Goal: Information Seeking & Learning: Learn about a topic

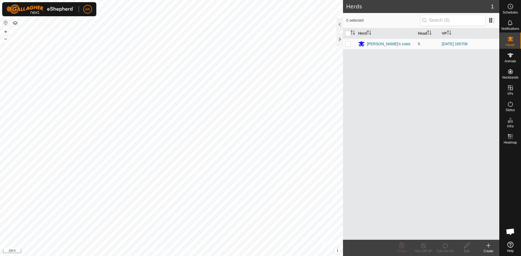
click at [14, 22] on button "button" at bounding box center [15, 23] width 7 height 7
click at [340, 27] on div at bounding box center [339, 24] width 7 height 13
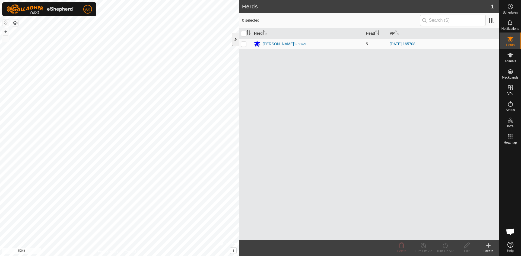
click at [236, 38] on div at bounding box center [235, 39] width 7 height 13
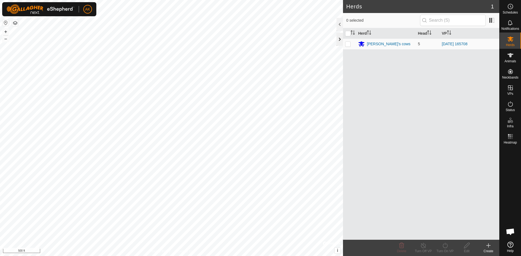
click at [337, 38] on div at bounding box center [339, 39] width 7 height 13
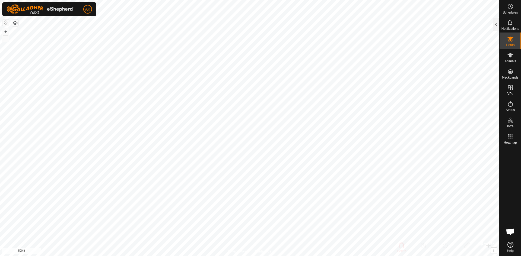
click at [15, 24] on button "button" at bounding box center [15, 23] width 7 height 7
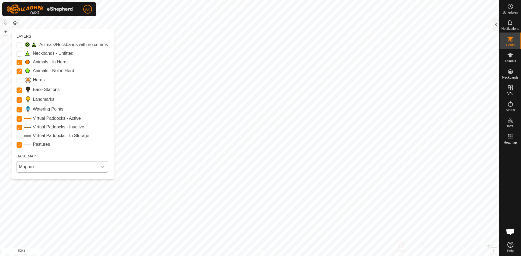
click at [43, 168] on span "Mapbox" at bounding box center [57, 167] width 80 height 11
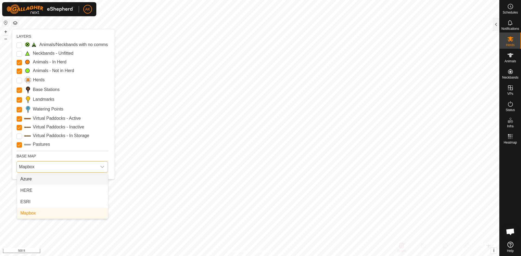
click at [43, 179] on li "Azure" at bounding box center [62, 179] width 91 height 11
click at [56, 167] on span "Azure" at bounding box center [57, 167] width 80 height 11
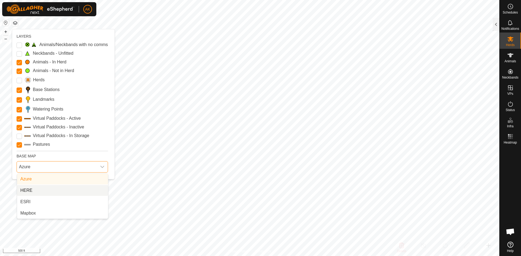
click at [46, 191] on li "HERE" at bounding box center [62, 190] width 91 height 11
drag, startPoint x: 58, startPoint y: 170, endPoint x: 55, endPoint y: 173, distance: 4.4
click at [58, 170] on span "HERE" at bounding box center [57, 167] width 80 height 11
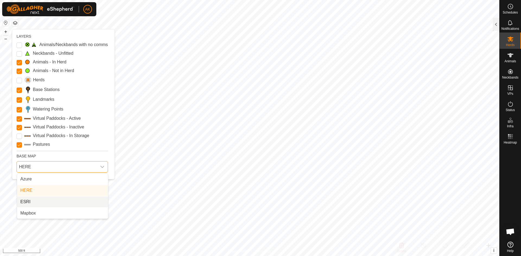
click at [41, 201] on li "ESRI" at bounding box center [62, 202] width 91 height 11
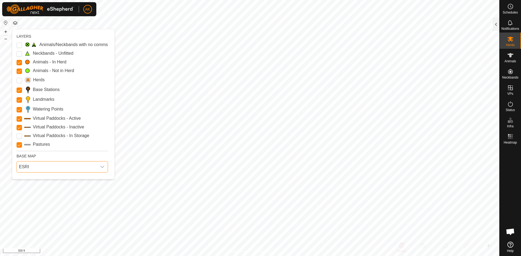
click at [55, 170] on span "ESRI" at bounding box center [57, 167] width 80 height 11
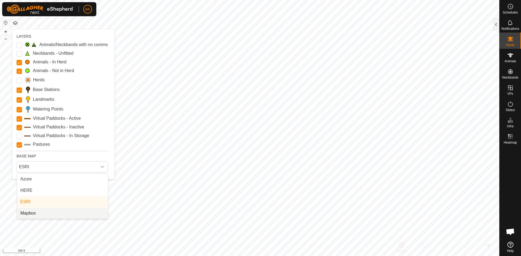
click at [44, 213] on li "Mapbox" at bounding box center [62, 213] width 91 height 11
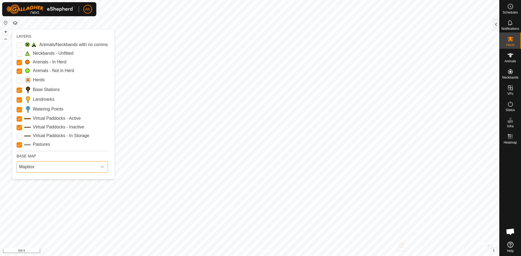
click at [65, 166] on span "Mapbox" at bounding box center [57, 167] width 80 height 11
click at [45, 185] on ul "Azure HERE ESRI Mapbox" at bounding box center [62, 196] width 91 height 45
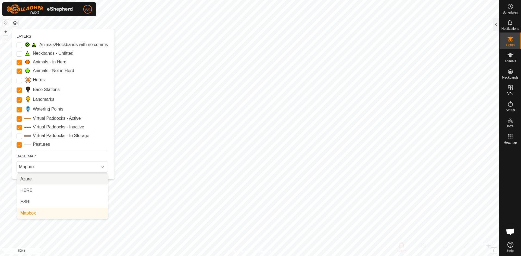
click at [45, 181] on li "Azure" at bounding box center [62, 179] width 91 height 11
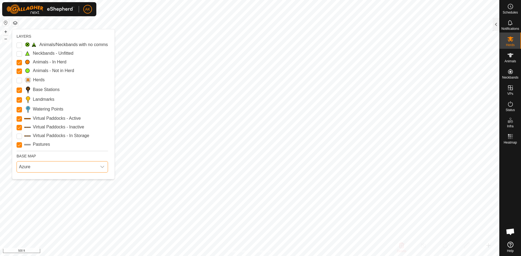
click at [63, 166] on span "Azure" at bounding box center [57, 167] width 80 height 11
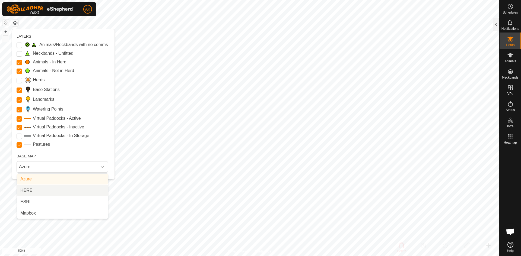
click at [47, 191] on li "HERE" at bounding box center [62, 190] width 91 height 11
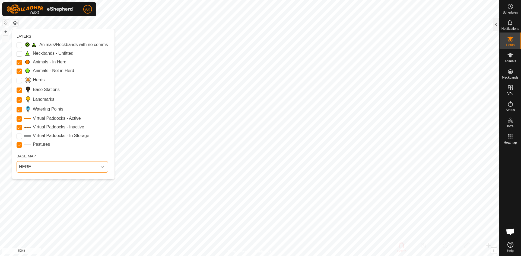
click at [66, 167] on span "HERE" at bounding box center [57, 167] width 80 height 11
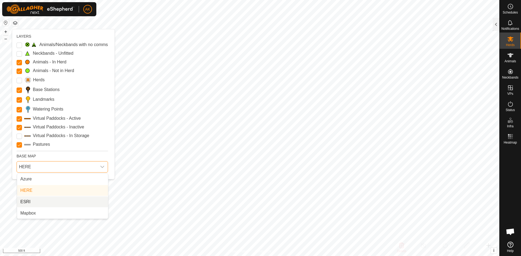
click at [47, 203] on li "ESRI" at bounding box center [62, 202] width 91 height 11
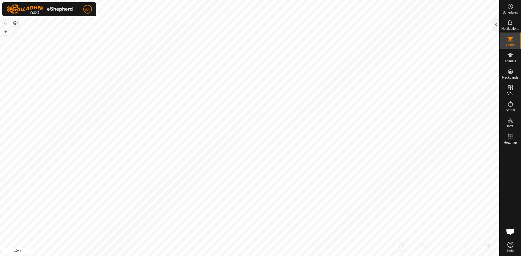
click at [16, 24] on button "button" at bounding box center [15, 23] width 7 height 7
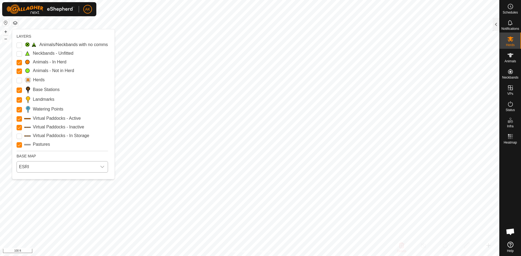
click at [38, 168] on span "ESRI" at bounding box center [57, 167] width 80 height 11
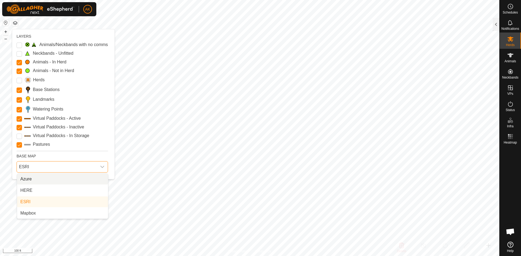
click at [40, 180] on li "Azure" at bounding box center [62, 179] width 91 height 11
click at [59, 169] on span "Azure" at bounding box center [57, 167] width 80 height 11
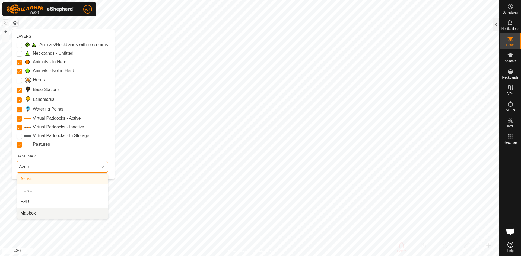
click at [39, 211] on li "Mapbox" at bounding box center [62, 213] width 91 height 11
click at [60, 165] on span "Mapbox" at bounding box center [57, 167] width 80 height 11
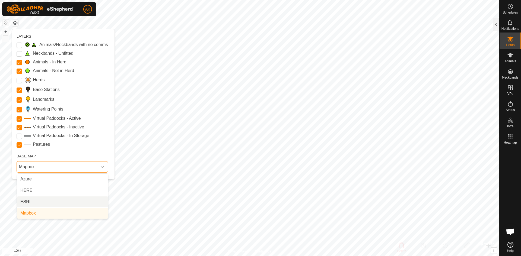
click at [39, 199] on li "ESRI" at bounding box center [62, 202] width 91 height 11
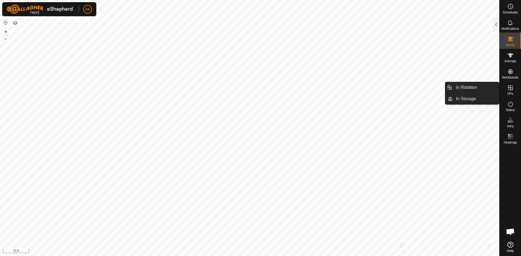
click at [510, 89] on icon at bounding box center [510, 88] width 7 height 7
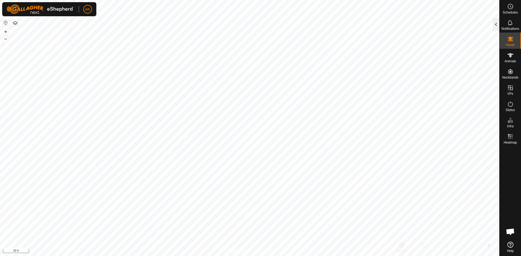
click at [495, 26] on div at bounding box center [495, 24] width 7 height 13
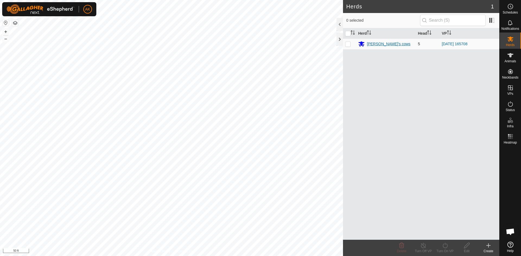
click at [386, 46] on div "[PERSON_NAME]'s cows" at bounding box center [389, 44] width 44 height 6
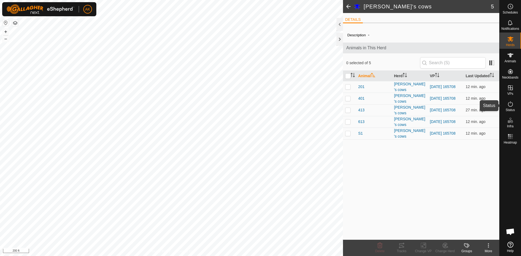
click at [514, 107] on es-activation-svg-icon at bounding box center [510, 104] width 10 height 9
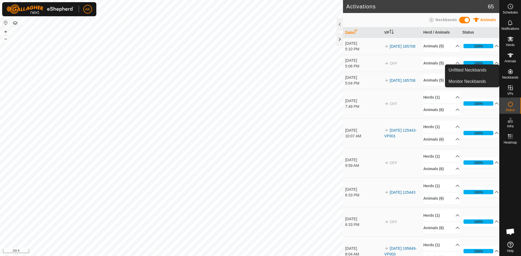
click at [511, 71] on icon at bounding box center [510, 71] width 7 height 7
click at [511, 76] on span "Neckbands" at bounding box center [510, 77] width 16 height 3
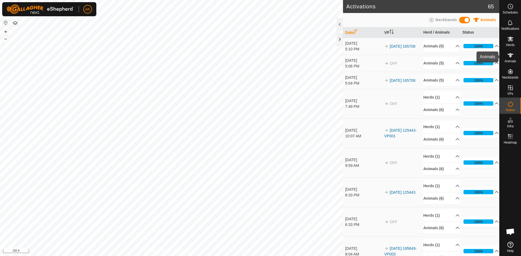
click at [509, 56] on icon at bounding box center [510, 55] width 7 height 7
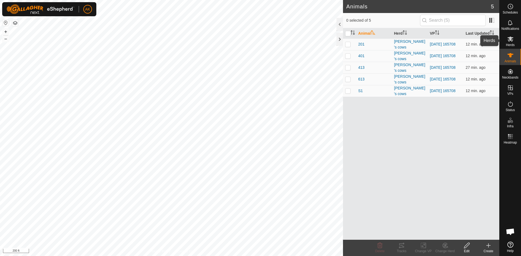
click at [511, 40] on icon at bounding box center [510, 39] width 6 height 5
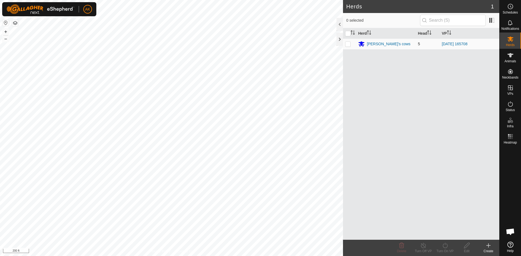
click at [348, 44] on p-checkbox at bounding box center [347, 44] width 5 height 4
checkbox input "true"
click at [349, 44] on p-checkbox at bounding box center [347, 44] width 5 height 4
checkbox input "false"
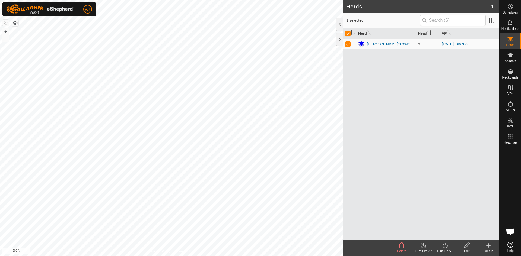
checkbox input "false"
click at [511, 57] on icon at bounding box center [510, 55] width 7 height 7
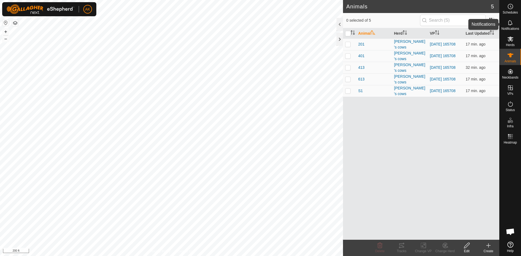
click at [513, 23] on icon at bounding box center [510, 23] width 7 height 7
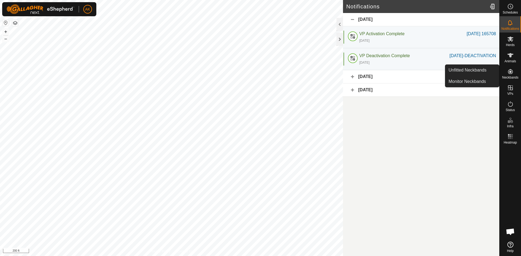
click at [377, 160] on article "Notifications [DATE] VP Activation Complete [DATE] 165708 [DATE] [DATE] 165708 …" at bounding box center [421, 128] width 156 height 256
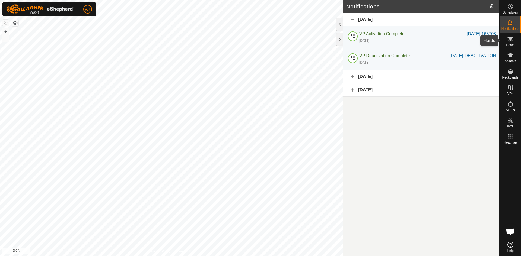
click at [513, 42] on icon at bounding box center [510, 39] width 7 height 7
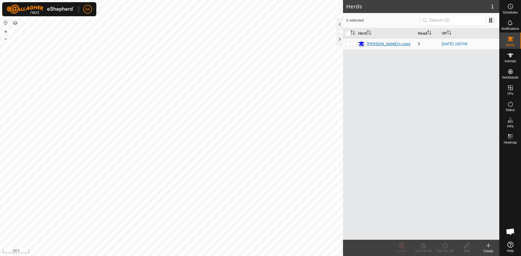
click at [379, 45] on div "[PERSON_NAME]'s cows" at bounding box center [389, 44] width 44 height 6
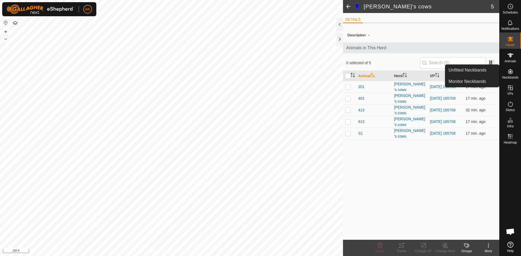
click at [509, 74] on icon at bounding box center [510, 71] width 7 height 7
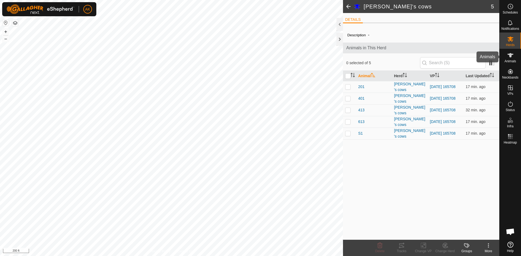
click at [510, 58] on icon at bounding box center [510, 55] width 7 height 7
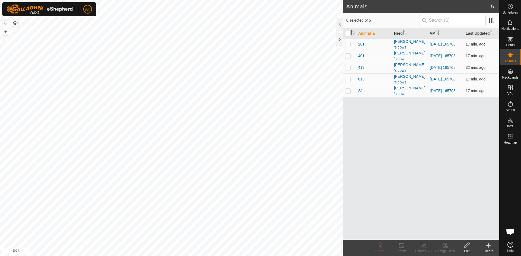
click at [348, 43] on p-checkbox at bounding box center [347, 44] width 5 height 4
checkbox input "true"
click at [348, 55] on p-checkbox at bounding box center [347, 56] width 5 height 4
checkbox input "true"
click at [349, 68] on p-checkbox at bounding box center [347, 67] width 5 height 4
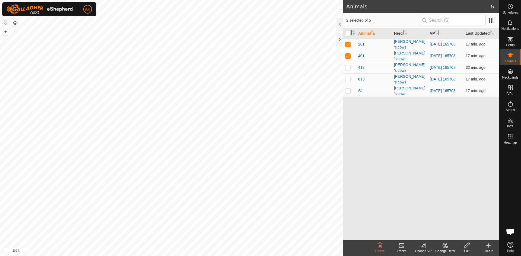
checkbox input "true"
click at [348, 79] on p-checkbox at bounding box center [347, 79] width 5 height 4
checkbox input "true"
click at [348, 93] on p-checkbox at bounding box center [347, 91] width 5 height 4
checkbox input "true"
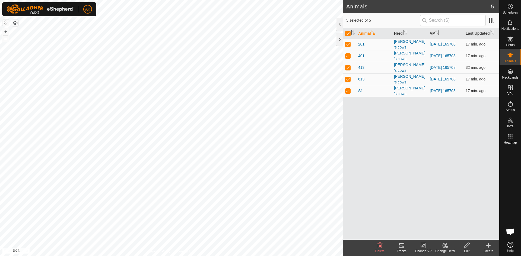
checkbox input "true"
click at [402, 248] on icon at bounding box center [401, 245] width 7 height 7
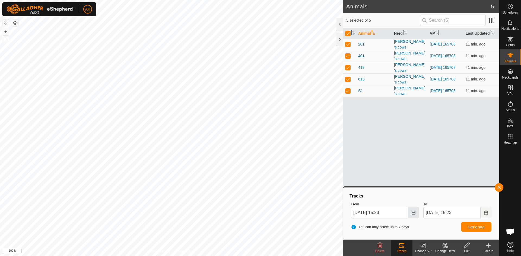
click at [412, 214] on icon "Choose Date" at bounding box center [413, 213] width 4 height 4
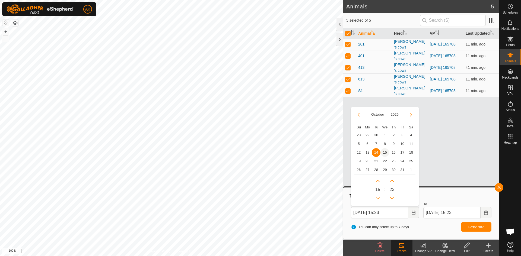
click at [385, 152] on span "15" at bounding box center [384, 152] width 9 height 9
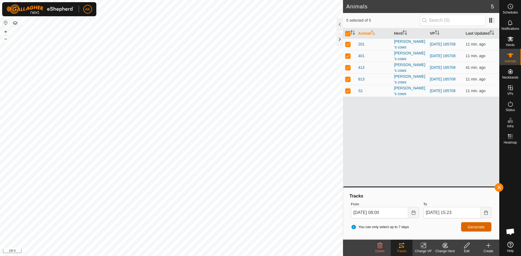
click at [477, 225] on button "Generate" at bounding box center [476, 226] width 30 height 9
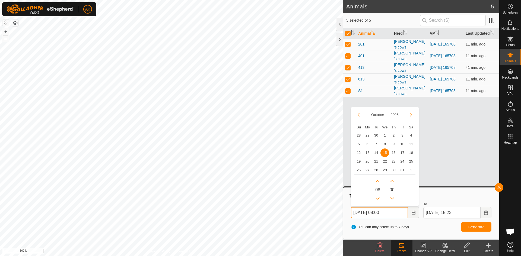
click at [383, 212] on input "[DATE] 08:00" at bounding box center [379, 212] width 57 height 11
click at [378, 183] on button "Next Hour" at bounding box center [377, 181] width 9 height 9
click at [377, 180] on button "Next Hour" at bounding box center [377, 181] width 9 height 9
click at [378, 180] on span "Next Hour" at bounding box center [378, 180] width 0 height 0
click at [376, 179] on button "Next Hour" at bounding box center [377, 181] width 9 height 9
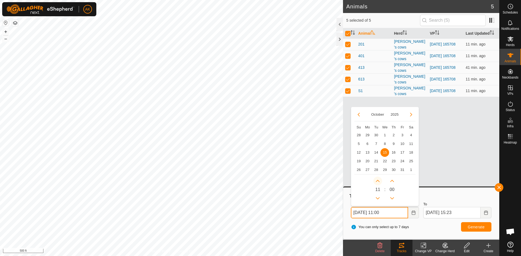
type input "[DATE] 12:00"
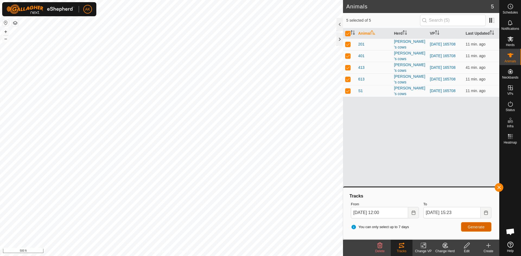
click at [471, 227] on span "Generate" at bounding box center [476, 227] width 17 height 4
click at [16, 21] on button "button" at bounding box center [15, 23] width 7 height 7
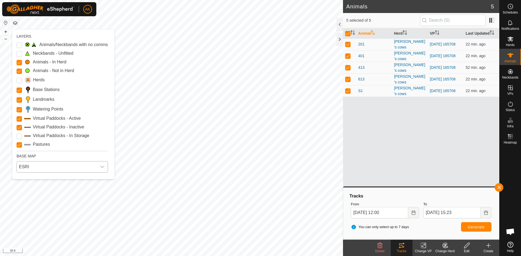
click at [39, 164] on span "ESRI" at bounding box center [57, 167] width 80 height 11
click at [37, 190] on li "HERE" at bounding box center [62, 190] width 91 height 11
click at [39, 165] on span "HERE" at bounding box center [57, 167] width 80 height 11
click at [40, 177] on li "Azure" at bounding box center [62, 179] width 91 height 11
click at [51, 167] on span "Azure" at bounding box center [57, 167] width 80 height 11
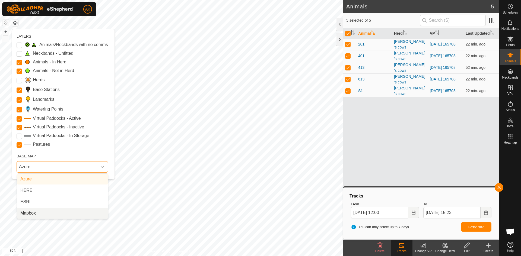
click at [46, 211] on li "Mapbox" at bounding box center [62, 213] width 91 height 11
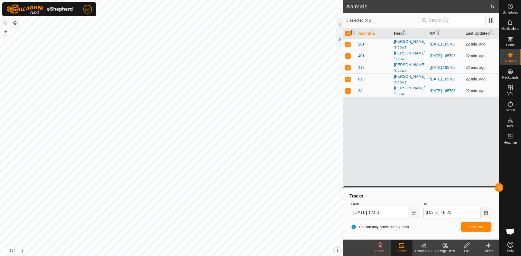
click at [17, 23] on button "button" at bounding box center [15, 23] width 7 height 7
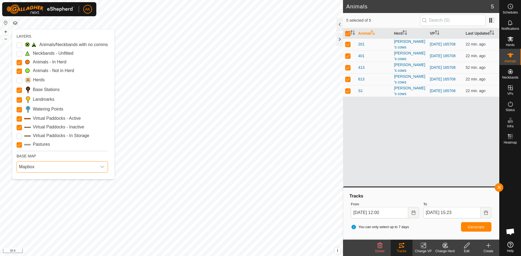
click at [41, 162] on span "Mapbox" at bounding box center [57, 167] width 80 height 11
click at [37, 179] on li "Azure" at bounding box center [62, 179] width 91 height 11
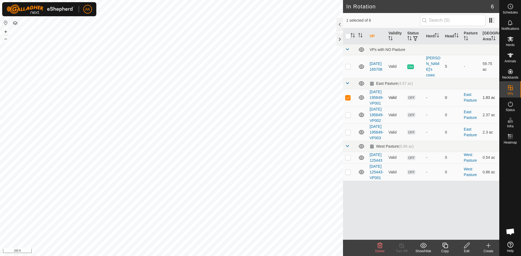
click at [346, 95] on p-checkbox at bounding box center [347, 97] width 5 height 4
checkbox input "false"
click at [515, 104] on es-activation-svg-icon at bounding box center [510, 104] width 10 height 9
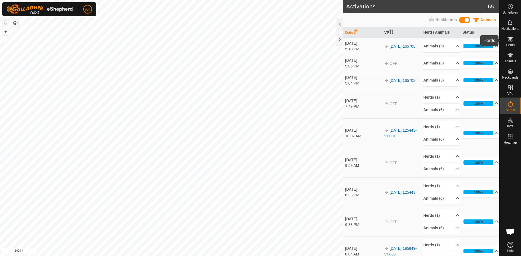
click at [511, 37] on icon at bounding box center [510, 39] width 6 height 5
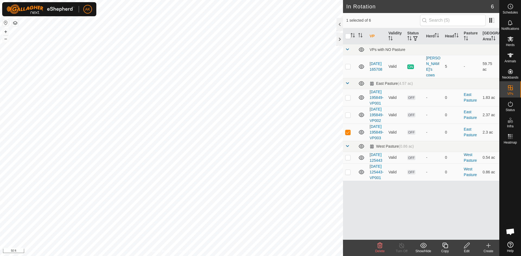
checkbox input "true"
checkbox input "false"
click at [347, 135] on p-checkbox at bounding box center [347, 132] width 5 height 4
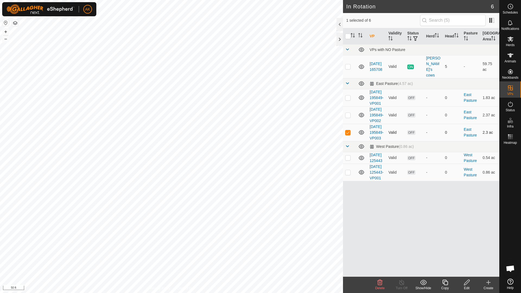
click at [349, 135] on p-checkbox at bounding box center [347, 132] width 5 height 4
click at [17, 22] on button "button" at bounding box center [15, 23] width 7 height 7
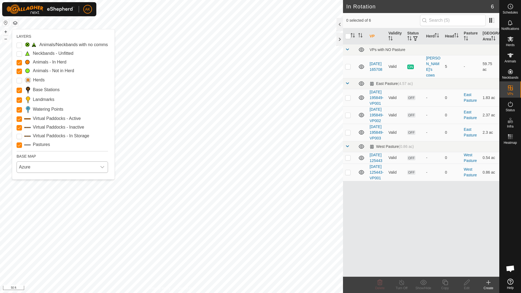
click at [35, 168] on span "Azure" at bounding box center [57, 167] width 80 height 11
click at [37, 188] on li "HERE" at bounding box center [62, 190] width 91 height 11
click at [40, 165] on span "HERE" at bounding box center [57, 167] width 80 height 11
click at [39, 202] on li "ESRI" at bounding box center [62, 202] width 91 height 11
click at [57, 169] on span "ESRI" at bounding box center [57, 167] width 80 height 11
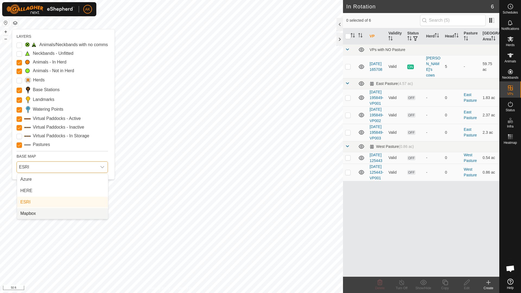
click at [46, 212] on li "Mapbox" at bounding box center [62, 213] width 91 height 11
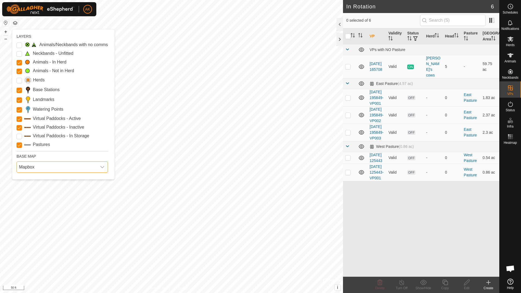
click at [58, 168] on span "Mapbox" at bounding box center [57, 167] width 80 height 11
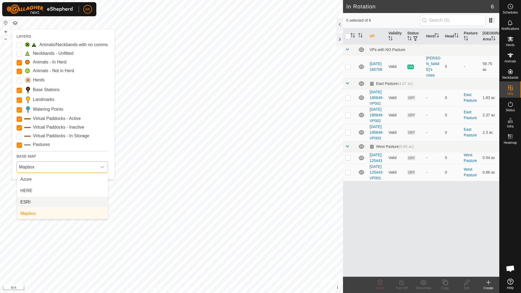
click at [47, 205] on li "ESRI" at bounding box center [62, 202] width 91 height 11
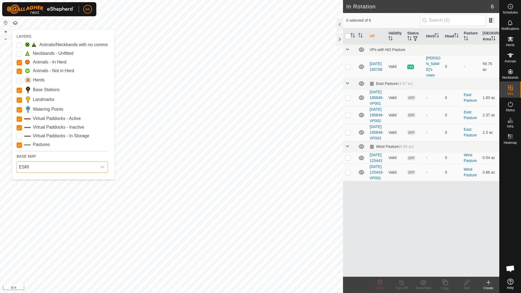
click at [63, 168] on span "ESRI" at bounding box center [57, 167] width 80 height 11
click at [46, 213] on li "Mapbox" at bounding box center [62, 213] width 91 height 11
click at [59, 169] on span "Mapbox" at bounding box center [57, 167] width 80 height 11
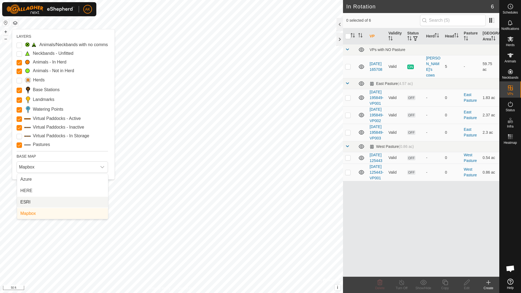
click at [41, 205] on li "ESRI" at bounding box center [62, 202] width 91 height 11
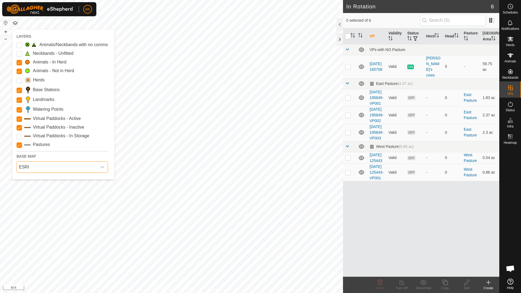
click at [53, 168] on span "ESRI" at bounding box center [57, 167] width 80 height 11
click at [43, 186] on li "HERE" at bounding box center [62, 190] width 91 height 11
click at [51, 171] on span "HERE" at bounding box center [57, 167] width 80 height 11
click at [42, 182] on li "Azure" at bounding box center [62, 179] width 91 height 11
click at [16, 24] on button "button" at bounding box center [15, 23] width 7 height 7
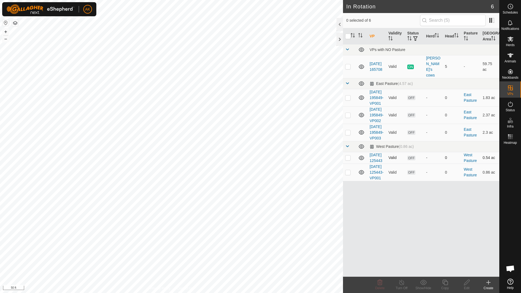
checkbox input "true"
checkbox input "false"
checkbox input "true"
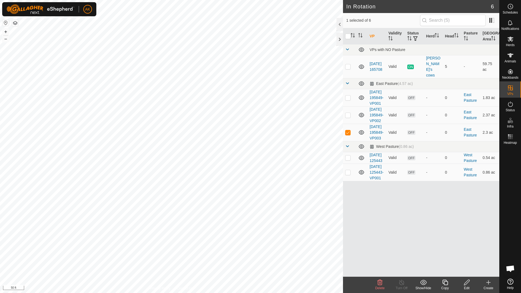
checkbox input "true"
checkbox input "false"
click at [347, 135] on p-checkbox at bounding box center [347, 132] width 5 height 4
checkbox input "false"
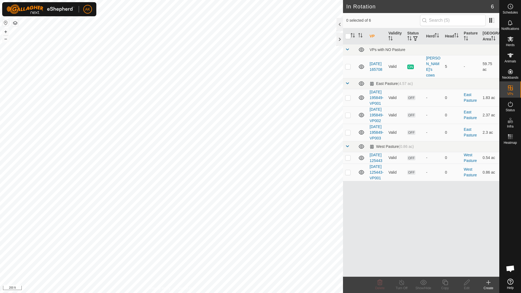
click at [16, 22] on button "button" at bounding box center [15, 23] width 7 height 7
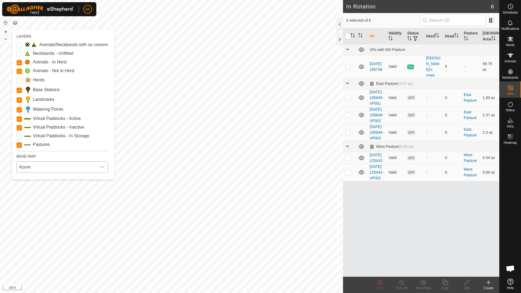
click at [46, 167] on span "Azure" at bounding box center [57, 167] width 80 height 11
click at [48, 215] on li "Mapbox" at bounding box center [62, 213] width 91 height 11
click at [55, 167] on span "Mapbox" at bounding box center [57, 167] width 80 height 11
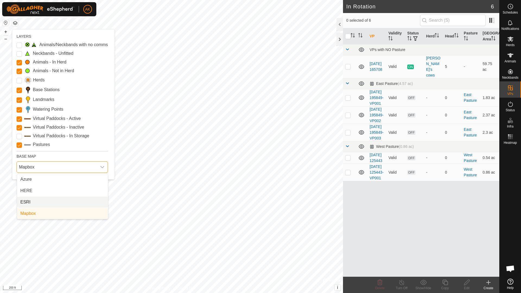
click at [46, 201] on li "ESRI" at bounding box center [62, 202] width 91 height 11
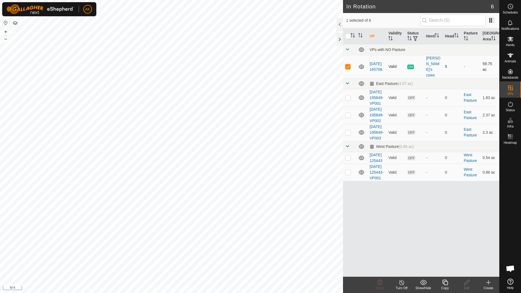
click at [348, 65] on p-checkbox at bounding box center [347, 66] width 5 height 4
checkbox input "false"
click at [352, 200] on div "In Rotation 6 0 selected of 6 VP Validity Status Herd Head Pasture Grazing Area…" at bounding box center [249, 146] width 499 height 293
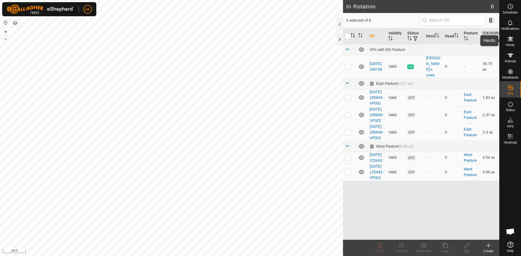
click at [512, 43] on es-mob-svg-icon at bounding box center [510, 39] width 10 height 9
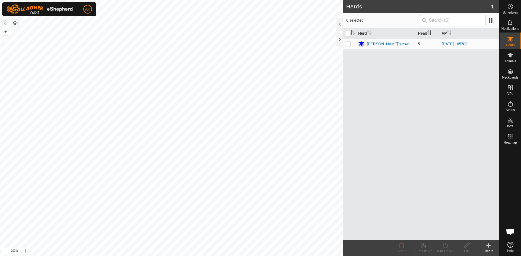
click at [347, 43] on p-checkbox at bounding box center [347, 44] width 5 height 4
checkbox input "true"
click at [370, 42] on div "[PERSON_NAME]'s cows" at bounding box center [389, 44] width 44 height 6
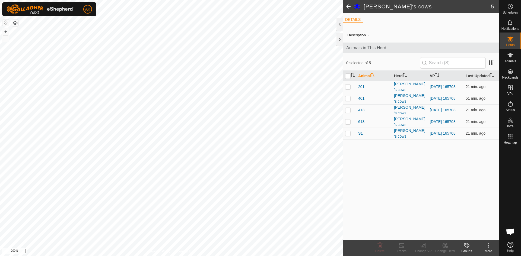
click at [348, 88] on p-checkbox at bounding box center [347, 87] width 5 height 4
checkbox input "true"
click at [349, 99] on p-checkbox at bounding box center [347, 98] width 5 height 4
checkbox input "true"
click at [350, 111] on p-checkbox at bounding box center [347, 110] width 5 height 4
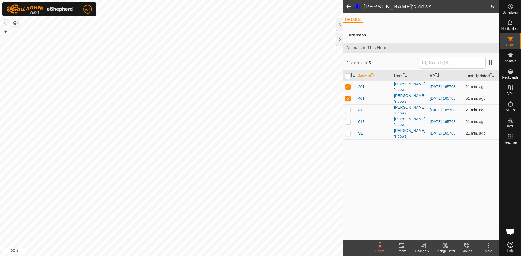
checkbox input "true"
click at [349, 123] on p-checkbox at bounding box center [347, 122] width 5 height 4
checkbox input "true"
click at [351, 135] on td at bounding box center [349, 134] width 13 height 12
checkbox input "true"
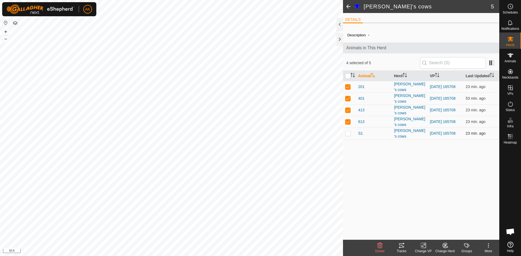
checkbox input "true"
click at [405, 247] on tracks-svg-icon at bounding box center [402, 245] width 22 height 7
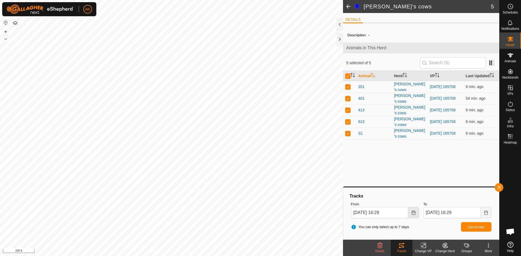
click at [412, 214] on icon "Choose Date" at bounding box center [413, 213] width 4 height 4
drag, startPoint x: 465, startPoint y: 99, endPoint x: 487, endPoint y: 100, distance: 21.4
click at [487, 100] on td "54 min. ago" at bounding box center [481, 99] width 36 height 12
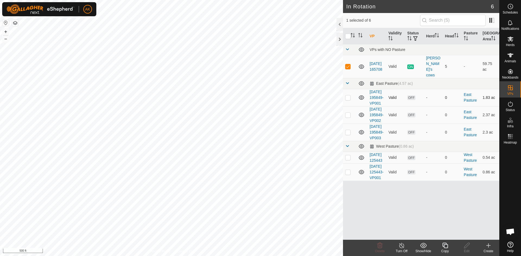
click at [349, 95] on p-checkbox at bounding box center [347, 97] width 5 height 4
checkbox input "true"
click at [349, 117] on p-checkbox at bounding box center [347, 115] width 5 height 4
checkbox input "true"
drag, startPoint x: 349, startPoint y: 141, endPoint x: 348, endPoint y: 136, distance: 5.3
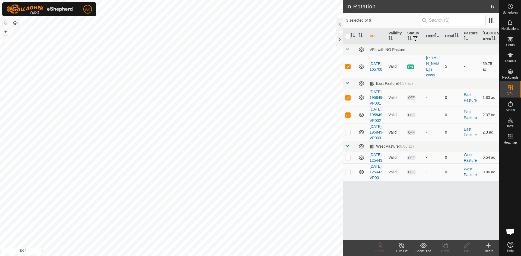
click at [349, 135] on p-checkbox at bounding box center [347, 132] width 5 height 4
checkbox input "true"
click at [350, 66] on td at bounding box center [349, 66] width 13 height 23
checkbox input "false"
click at [348, 160] on p-checkbox at bounding box center [347, 157] width 5 height 4
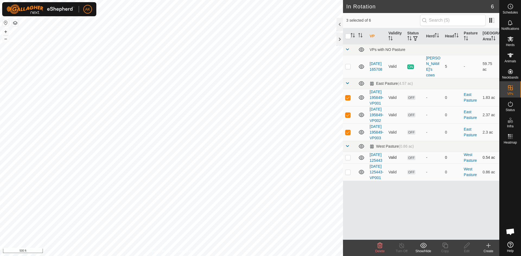
checkbox input "true"
click at [348, 174] on p-checkbox at bounding box center [347, 172] width 5 height 4
checkbox input "true"
click at [510, 44] on span "Herds" at bounding box center [510, 44] width 9 height 3
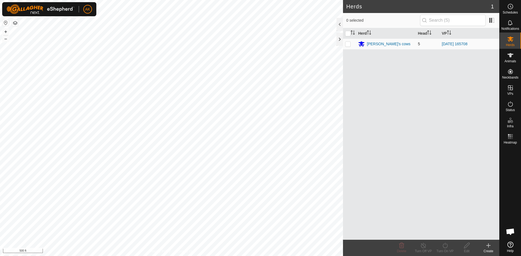
click at [348, 44] on p-checkbox at bounding box center [347, 44] width 5 height 4
checkbox input "true"
click at [348, 44] on p-checkbox at bounding box center [347, 44] width 5 height 4
checkbox input "false"
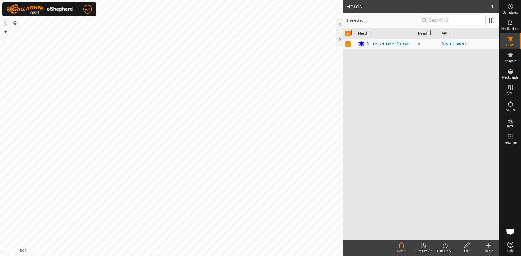
checkbox input "false"
click at [375, 44] on div "[PERSON_NAME]'s cows" at bounding box center [389, 44] width 44 height 6
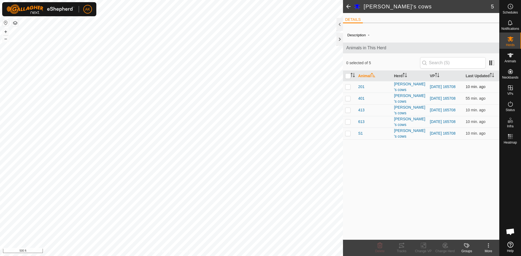
click at [347, 87] on p-checkbox at bounding box center [347, 87] width 5 height 4
checkbox input "true"
click at [347, 101] on p-tablecheckbox at bounding box center [347, 98] width 5 height 4
checkbox input "true"
click at [349, 111] on p-checkbox at bounding box center [347, 110] width 5 height 4
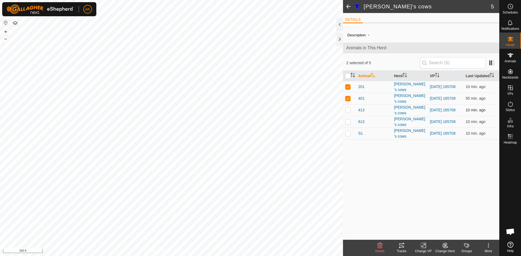
checkbox input "true"
click at [347, 123] on p-checkbox at bounding box center [347, 122] width 5 height 4
checkbox input "true"
click at [350, 136] on p-tablecheckbox at bounding box center [347, 133] width 5 height 4
checkbox input "true"
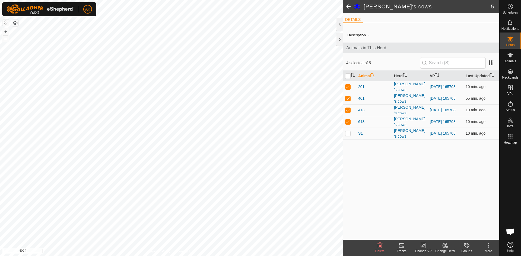
checkbox input "true"
click at [349, 95] on td at bounding box center [349, 99] width 13 height 12
checkbox input "false"
click at [346, 111] on p-checkbox at bounding box center [347, 110] width 5 height 4
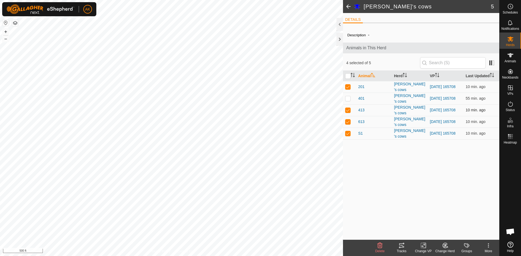
checkbox input "false"
click at [349, 124] on td at bounding box center [349, 122] width 13 height 12
checkbox input "false"
click at [350, 133] on p-checkbox at bounding box center [347, 133] width 5 height 4
checkbox input "false"
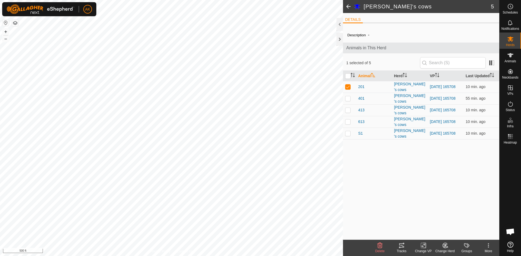
click at [404, 247] on icon at bounding box center [401, 246] width 5 height 4
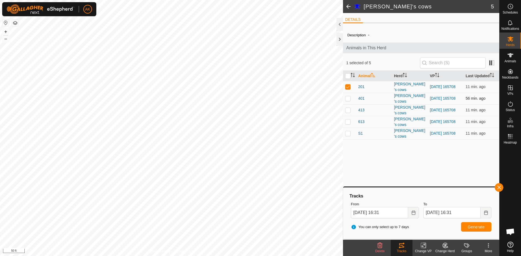
click at [347, 99] on p-checkbox at bounding box center [347, 98] width 5 height 4
checkbox input "true"
click at [349, 109] on p-checkbox at bounding box center [347, 110] width 5 height 4
checkbox input "true"
click at [350, 121] on p-checkbox at bounding box center [347, 122] width 5 height 4
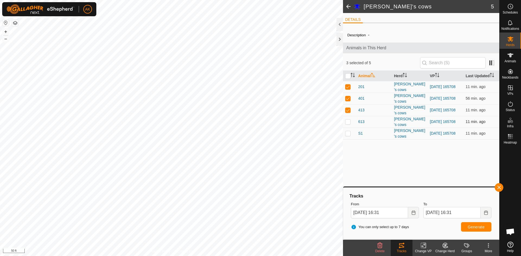
checkbox input "true"
click at [350, 135] on p-checkbox at bounding box center [347, 133] width 5 height 4
checkbox input "true"
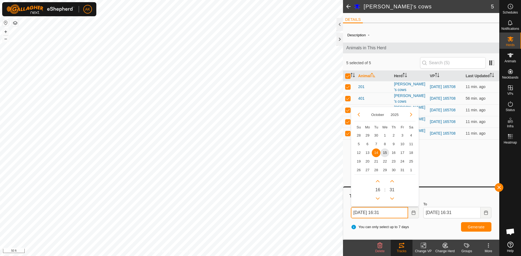
click at [396, 216] on input "[DATE] 16:31" at bounding box center [379, 212] width 57 height 11
click at [414, 215] on icon "Choose Date" at bounding box center [413, 213] width 4 height 4
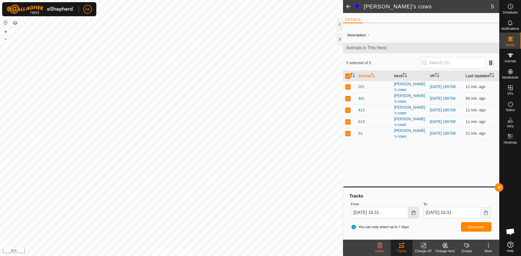
click at [410, 215] on button "Choose Date" at bounding box center [413, 212] width 11 height 11
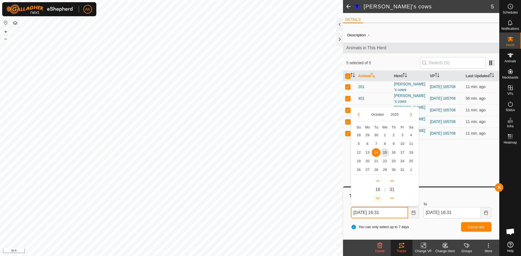
click at [377, 199] on button "Previous Hour" at bounding box center [377, 198] width 9 height 9
click at [378, 199] on span "Previous Hour" at bounding box center [378, 199] width 0 height 0
click at [377, 199] on button "Previous Hour" at bounding box center [377, 198] width 9 height 9
click at [377, 199] on icon "Previous Hour" at bounding box center [378, 198] width 4 height 2
click at [377, 199] on button "Previous Hour" at bounding box center [377, 198] width 9 height 9
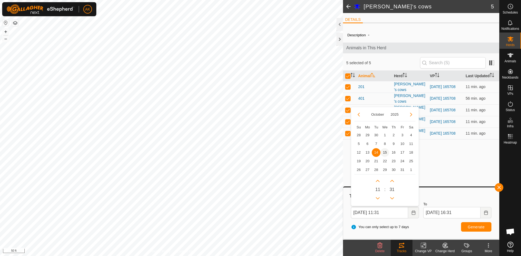
click at [385, 152] on span "15" at bounding box center [384, 152] width 9 height 9
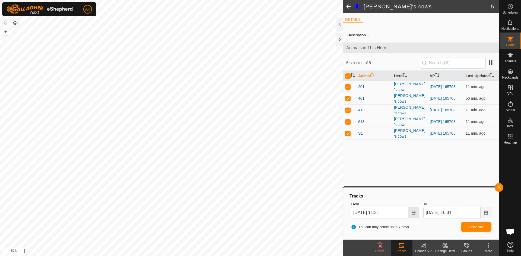
click at [416, 218] on button "Choose Date" at bounding box center [413, 212] width 11 height 11
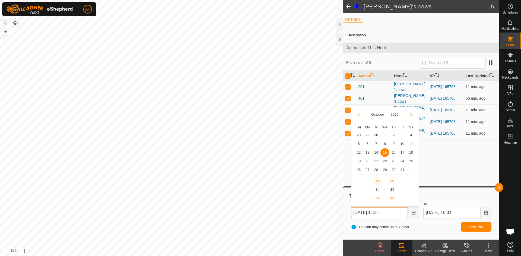
click at [378, 181] on button "Next Hour" at bounding box center [377, 181] width 9 height 9
click at [378, 181] on span "Next Hour" at bounding box center [378, 181] width 0 height 0
click at [378, 181] on button "Next Hour" at bounding box center [377, 181] width 9 height 9
click at [381, 198] on button "Previous Hour" at bounding box center [377, 198] width 9 height 9
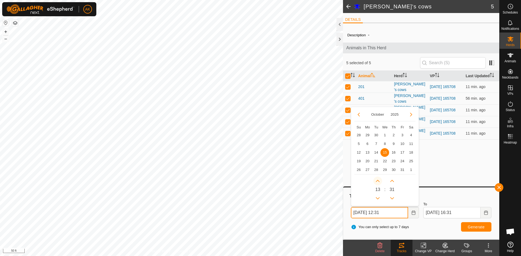
click at [375, 180] on button "Next Hour" at bounding box center [377, 181] width 9 height 9
click at [376, 180] on span "Next Hour" at bounding box center [376, 180] width 0 height 0
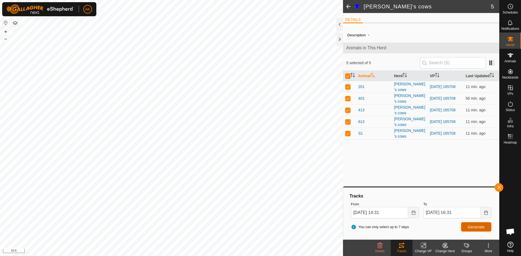
click at [473, 225] on span "Generate" at bounding box center [476, 227] width 17 height 4
click at [415, 214] on icon "Choose Date" at bounding box center [413, 213] width 4 height 4
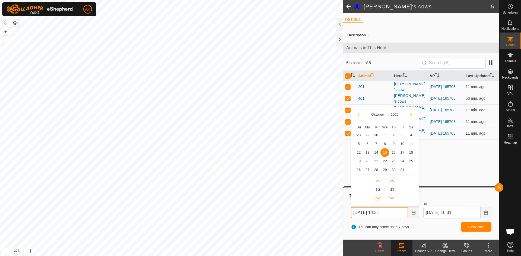
click at [377, 197] on button "Previous Hour" at bounding box center [377, 198] width 9 height 9
click at [376, 197] on button "Previous Hour" at bounding box center [377, 198] width 9 height 9
type input "[DATE] 12:31"
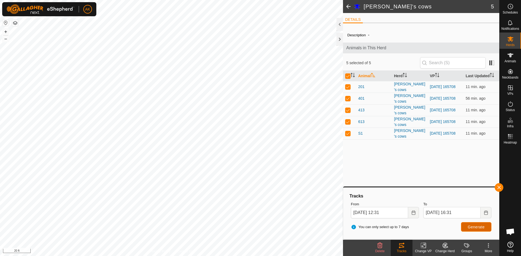
click at [476, 230] on button "Generate" at bounding box center [476, 226] width 30 height 9
click at [512, 135] on rect at bounding box center [511, 134] width 1 height 1
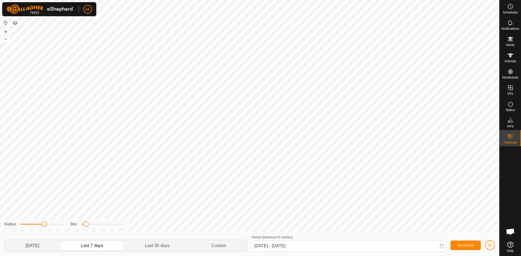
click at [45, 248] on p-togglebutton "[DATE]" at bounding box center [33, 245] width 56 height 11
type input "[DATE] - [DATE]"
click at [513, 40] on es-mob-svg-icon at bounding box center [510, 39] width 10 height 9
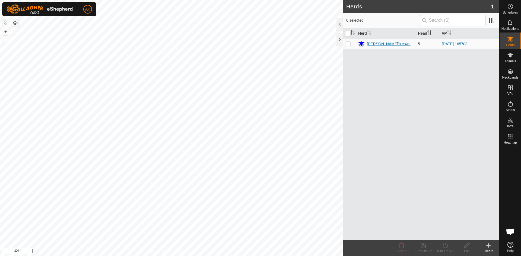
click at [381, 46] on div "[PERSON_NAME]'s cows" at bounding box center [389, 44] width 44 height 6
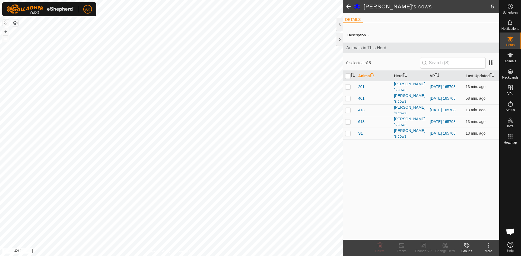
click at [349, 88] on p-checkbox at bounding box center [347, 87] width 5 height 4
checkbox input "true"
click at [351, 98] on td at bounding box center [349, 99] width 13 height 12
checkbox input "true"
click at [347, 111] on p-checkbox at bounding box center [347, 110] width 5 height 4
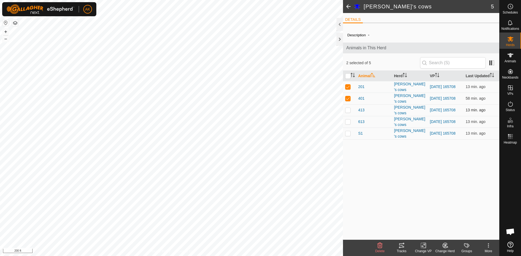
checkbox input "true"
click at [349, 121] on p-checkbox at bounding box center [347, 122] width 5 height 4
checkbox input "true"
click at [347, 134] on p-checkbox at bounding box center [347, 133] width 5 height 4
checkbox input "true"
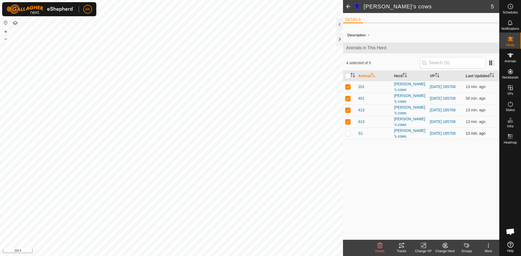
checkbox input "true"
click at [403, 248] on icon at bounding box center [401, 245] width 7 height 7
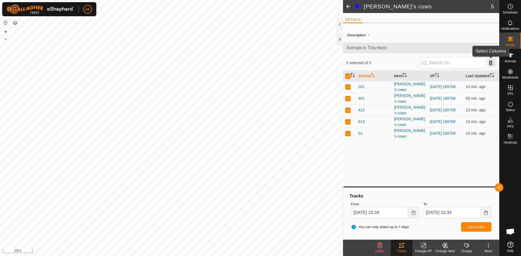
click at [492, 64] on span at bounding box center [491, 63] width 9 height 9
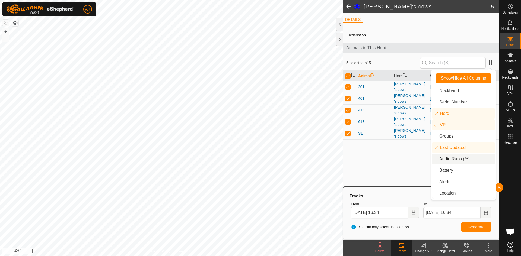
click at [457, 161] on li "Audio Ratio (%)" at bounding box center [463, 159] width 62 height 11
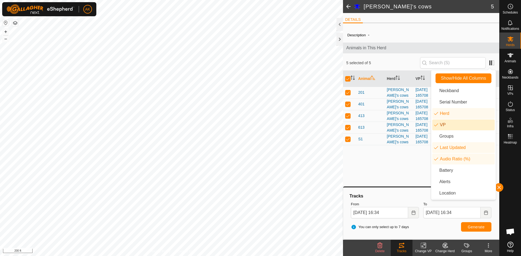
click at [458, 123] on li "VP" at bounding box center [463, 125] width 62 height 11
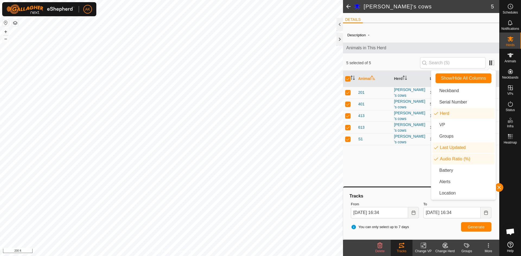
click at [411, 172] on div "Description - Animals in This Herd 5 selected of 5 Animal Herd Last Updated Aud…" at bounding box center [421, 133] width 156 height 213
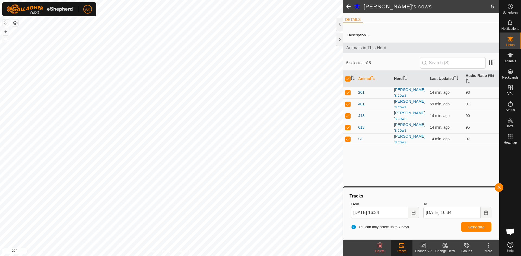
drag, startPoint x: 347, startPoint y: 126, endPoint x: 349, endPoint y: 134, distance: 8.4
click at [347, 126] on p-checkbox at bounding box center [347, 127] width 5 height 4
checkbox input "false"
drag, startPoint x: 347, startPoint y: 137, endPoint x: 345, endPoint y: 133, distance: 4.6
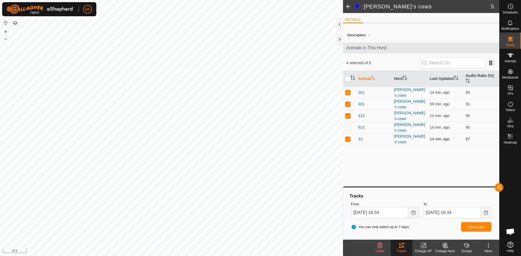
click at [347, 137] on p-checkbox at bounding box center [347, 139] width 5 height 4
checkbox input "false"
click at [347, 103] on p-checkbox at bounding box center [347, 104] width 5 height 4
checkbox input "false"
click at [347, 92] on p-checkbox at bounding box center [347, 92] width 5 height 4
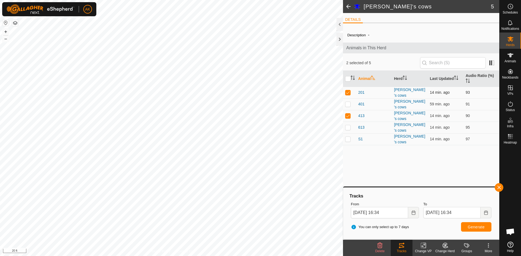
checkbox input "false"
click at [415, 215] on icon "Choose Date" at bounding box center [413, 213] width 4 height 4
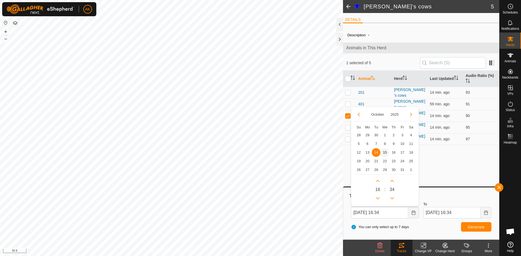
click at [384, 153] on span "15" at bounding box center [384, 152] width 9 height 9
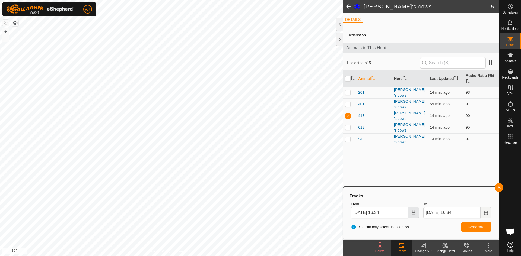
click at [417, 216] on button "Choose Date" at bounding box center [413, 212] width 11 height 11
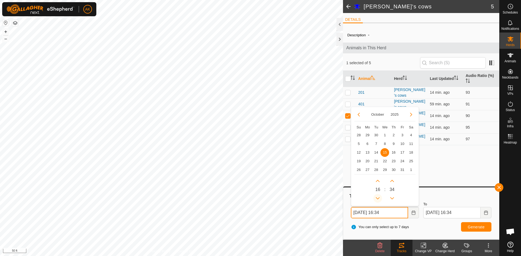
click at [377, 198] on button "Previous Hour" at bounding box center [377, 198] width 9 height 9
click at [377, 198] on span "Previous Hour" at bounding box center [377, 198] width 0 height 0
click at [377, 198] on button "Previous Hour" at bounding box center [377, 198] width 9 height 9
click at [377, 198] on icon "Previous Hour" at bounding box center [377, 198] width 4 height 4
click at [377, 198] on button "Previous Hour" at bounding box center [377, 198] width 9 height 9
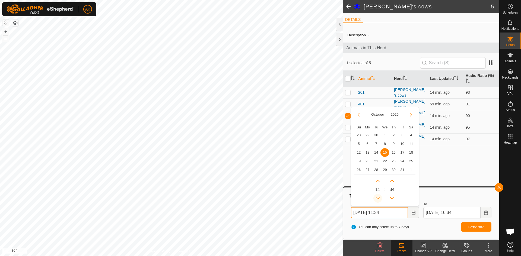
click at [377, 198] on span "Previous Hour" at bounding box center [377, 198] width 0 height 0
type input "[DATE] 10:34"
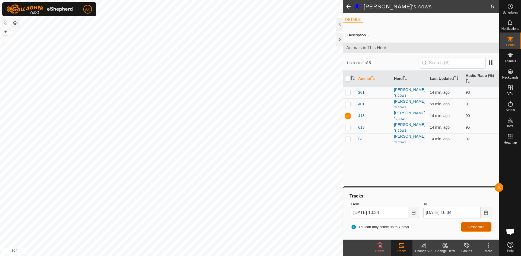
click at [475, 230] on button "Generate" at bounding box center [476, 226] width 30 height 9
click at [513, 7] on icon at bounding box center [510, 6] width 7 height 7
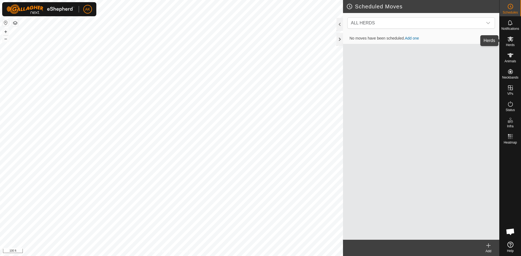
click at [511, 39] on icon at bounding box center [510, 39] width 7 height 7
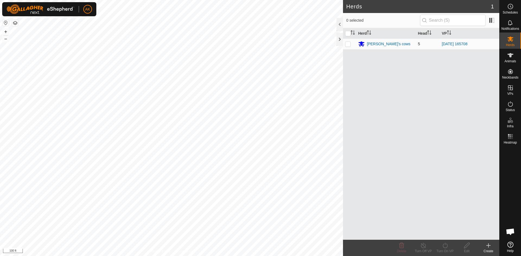
click at [351, 44] on td at bounding box center [349, 44] width 13 height 11
checkbox input "true"
click at [350, 44] on p-checkbox at bounding box center [347, 44] width 5 height 4
checkbox input "false"
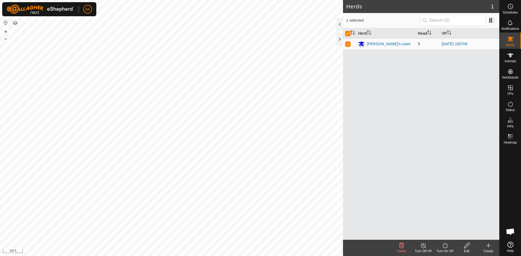
checkbox input "false"
click at [351, 44] on td at bounding box center [349, 44] width 13 height 11
checkbox input "true"
click at [371, 41] on div "[PERSON_NAME]'s cows" at bounding box center [389, 44] width 44 height 6
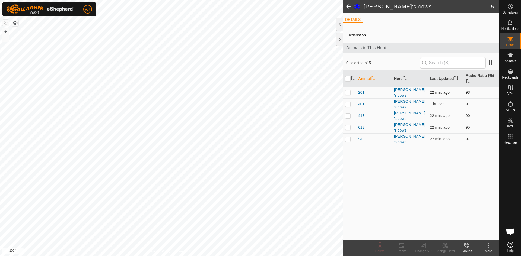
click at [346, 92] on p-checkbox at bounding box center [347, 92] width 5 height 4
checkbox input "true"
click at [347, 103] on p-checkbox at bounding box center [347, 104] width 5 height 4
checkbox input "true"
click at [349, 114] on p-checkbox at bounding box center [347, 116] width 5 height 4
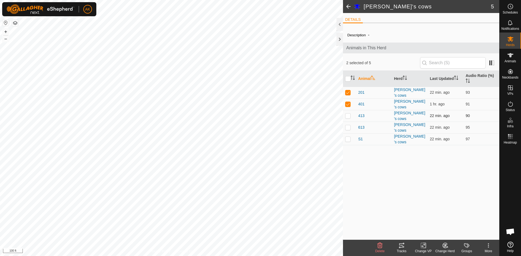
checkbox input "true"
click at [348, 125] on p-checkbox at bounding box center [347, 127] width 5 height 4
checkbox input "true"
click at [349, 137] on p-checkbox at bounding box center [347, 139] width 5 height 4
checkbox input "true"
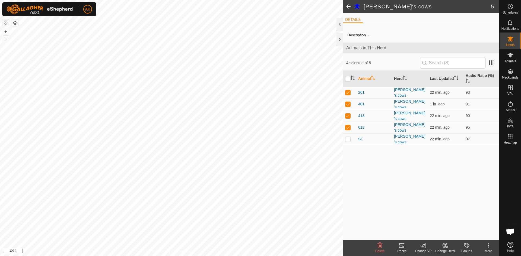
checkbox input "true"
click at [405, 245] on tracks-svg-icon at bounding box center [402, 245] width 22 height 7
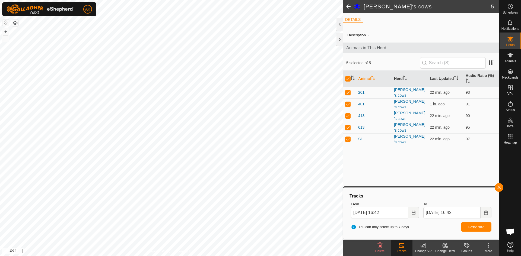
click at [15, 24] on button "button" at bounding box center [15, 23] width 7 height 7
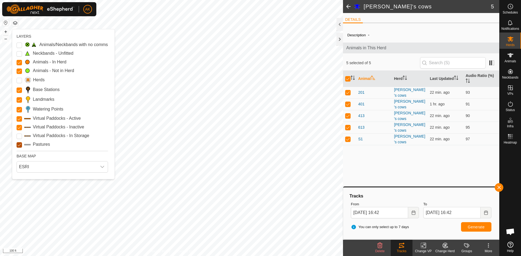
click at [20, 145] on input "Pastures" at bounding box center [19, 144] width 5 height 5
click at [20, 146] on input "Pastures" at bounding box center [19, 144] width 5 height 5
click at [20, 136] on Storage "Virtual Paddocks - In Storage" at bounding box center [19, 136] width 5 height 5
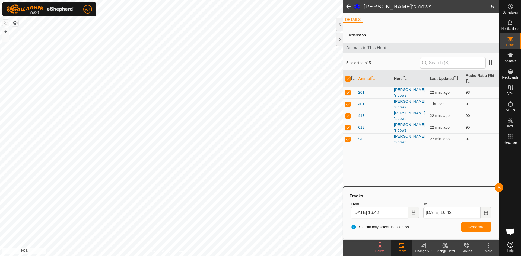
click at [16, 21] on button "button" at bounding box center [15, 23] width 7 height 7
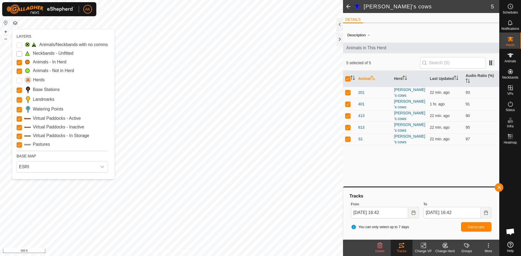
click at [21, 54] on Unfitted "Neckbands - Unfitted" at bounding box center [19, 53] width 5 height 5
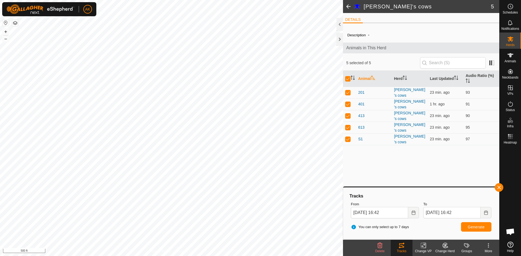
click at [17, 25] on button "button" at bounding box center [15, 23] width 7 height 7
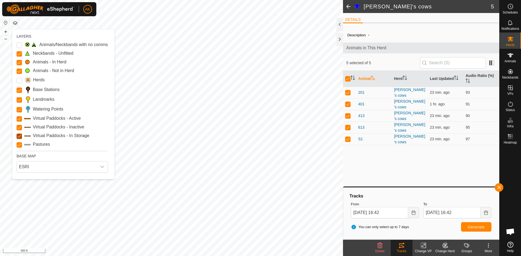
click at [22, 138] on Storage "Virtual Paddocks - In Storage" at bounding box center [19, 136] width 5 height 5
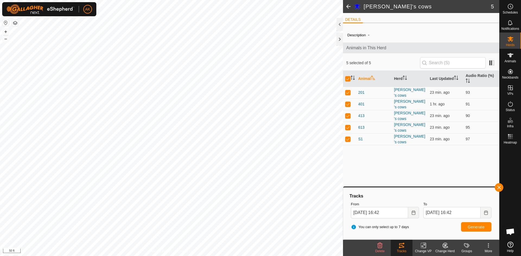
click at [14, 25] on button "button" at bounding box center [15, 23] width 7 height 7
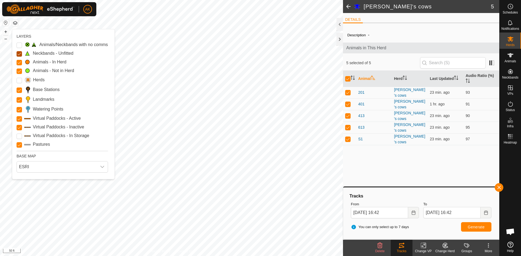
click at [20, 54] on Unfitted "Neckbands - Unfitted" at bounding box center [19, 53] width 5 height 5
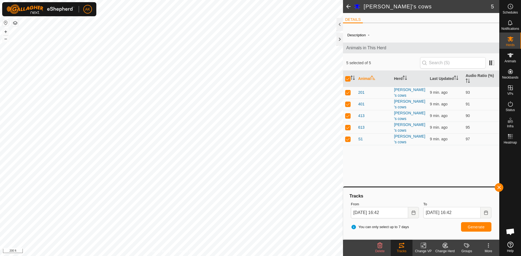
click at [17, 23] on button "button" at bounding box center [15, 23] width 7 height 7
click at [17, 24] on button "button" at bounding box center [15, 23] width 7 height 7
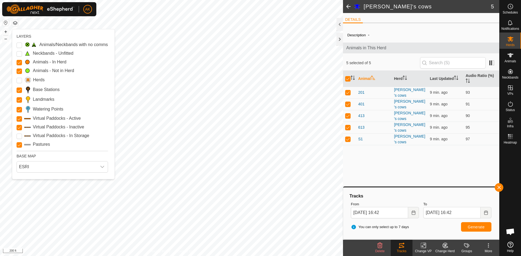
click at [15, 25] on button "button" at bounding box center [15, 23] width 7 height 7
